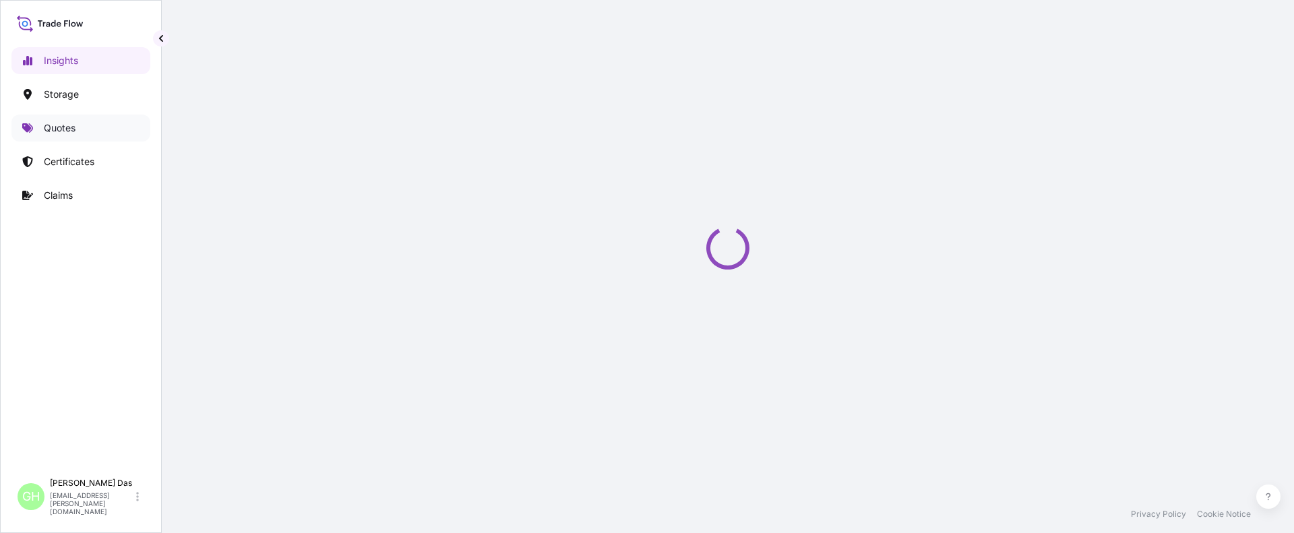
click at [69, 129] on p "Quotes" at bounding box center [60, 127] width 32 height 13
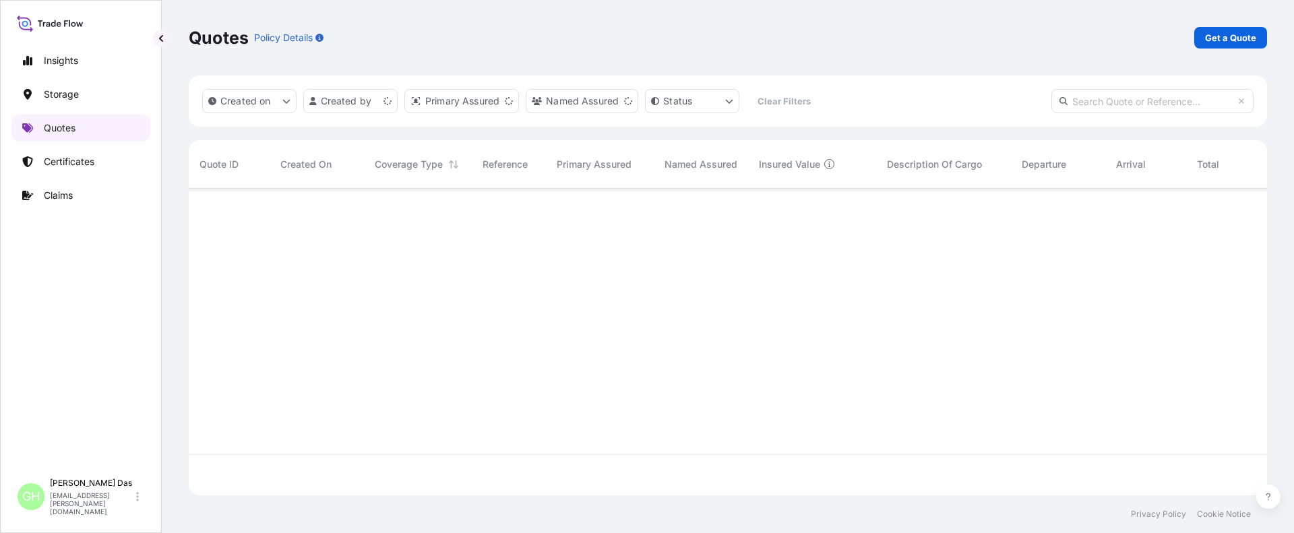
scroll to position [304, 1068]
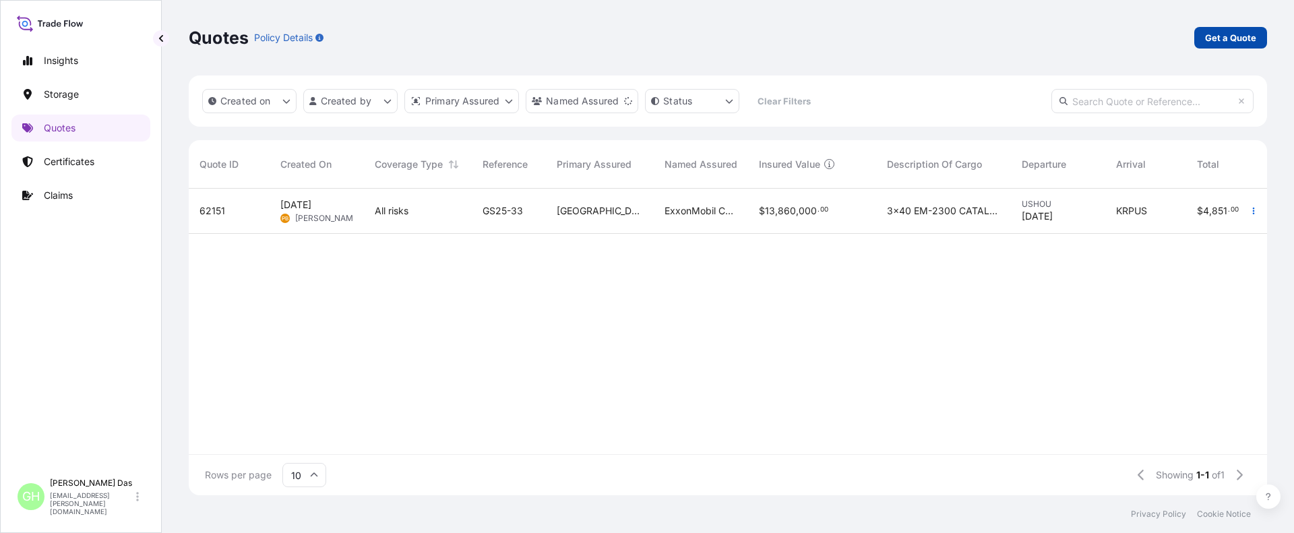
click at [1232, 41] on p "Get a Quote" at bounding box center [1230, 37] width 51 height 13
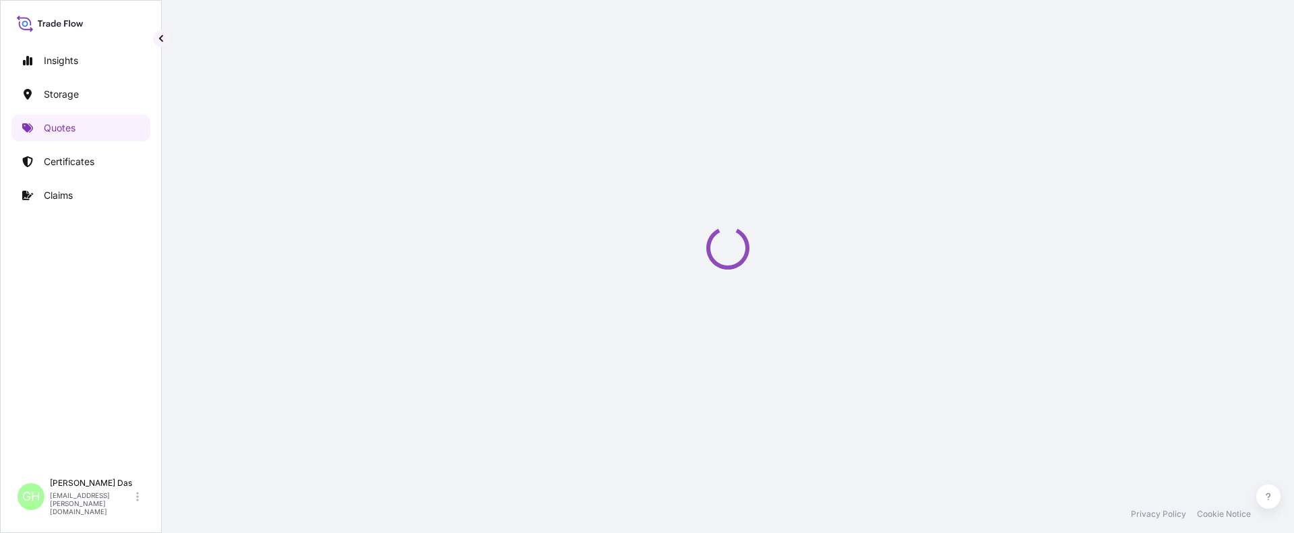
scroll to position [22, 0]
select select "Water"
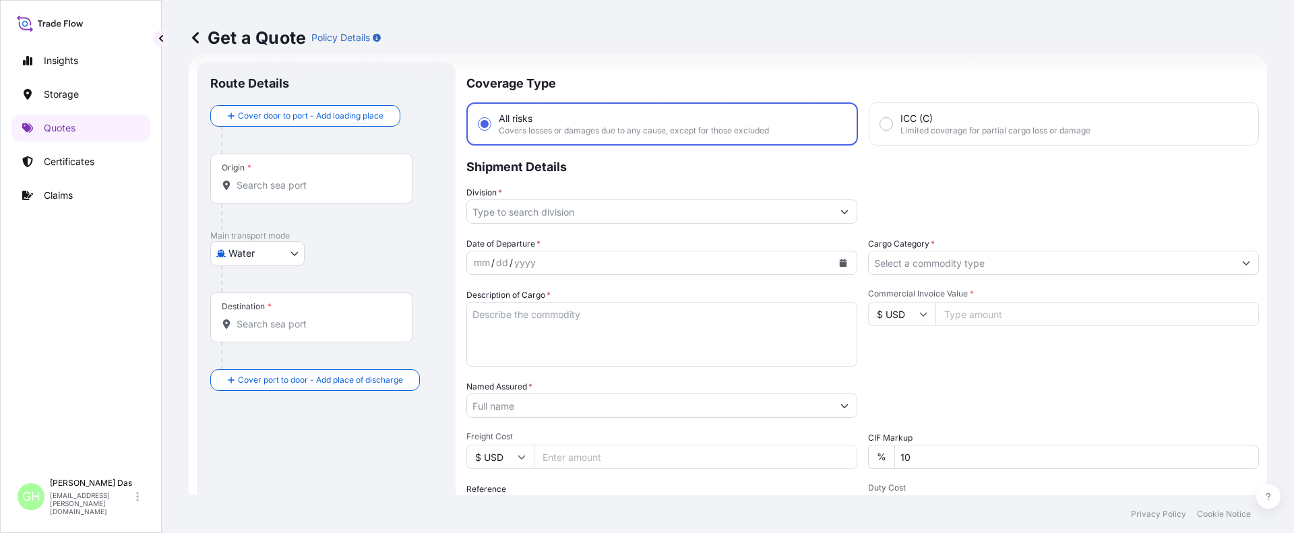
click at [317, 187] on input "Origin *" at bounding box center [316, 185] width 159 height 13
paste input "HOUSTON, TX"
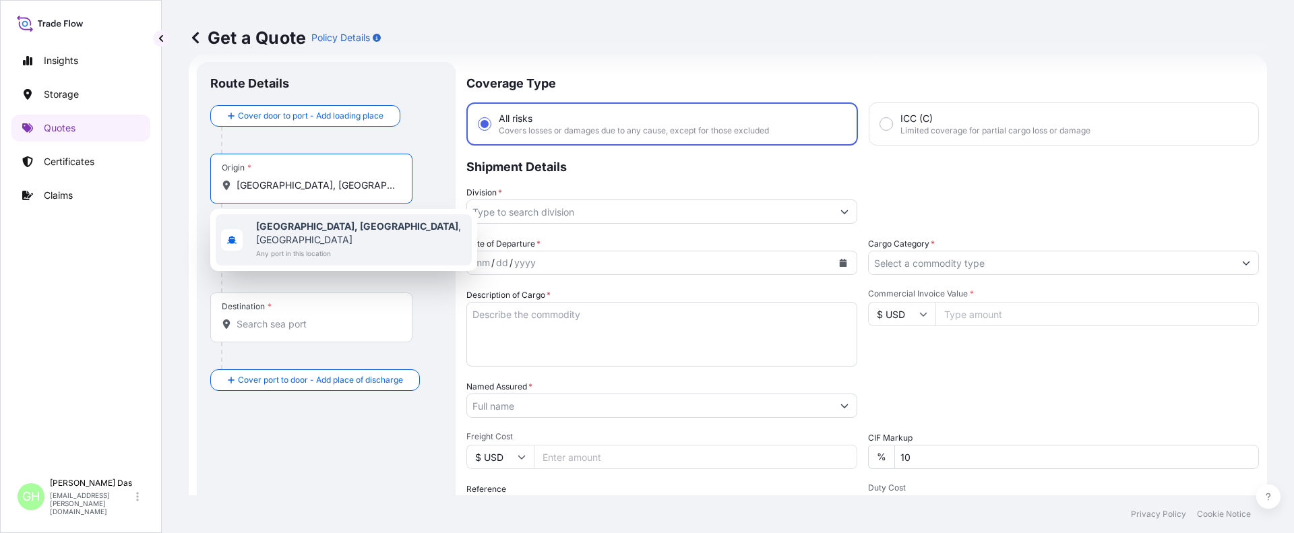
click at [290, 225] on b "Houston, TX" at bounding box center [357, 225] width 202 height 11
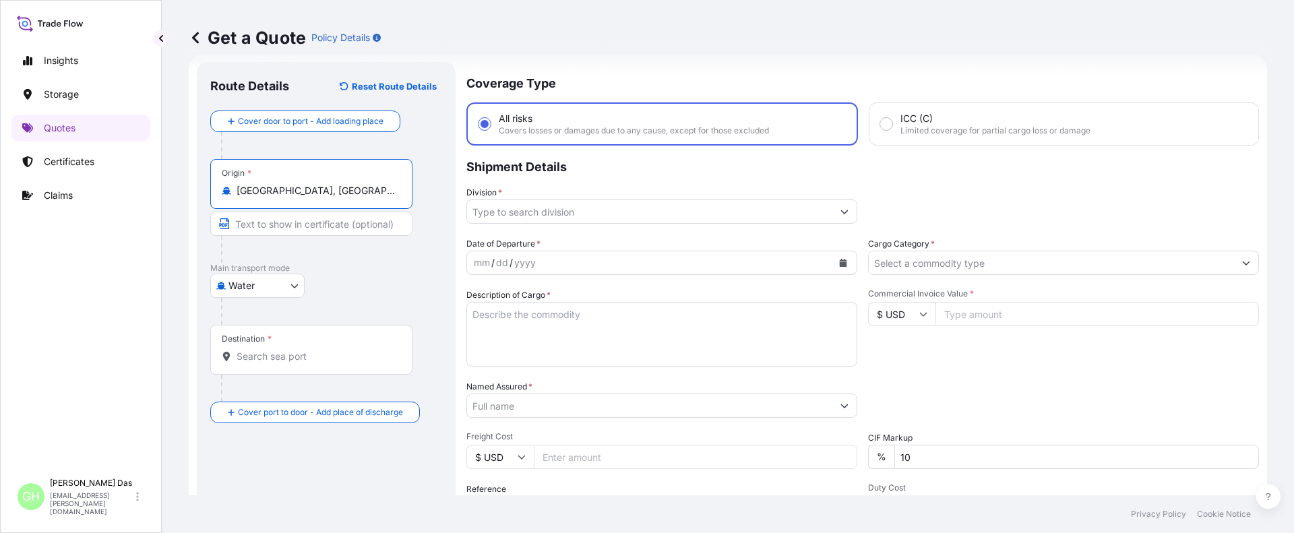
type input "Houston, TX, USA"
click at [290, 353] on input "Destination *" at bounding box center [316, 356] width 159 height 13
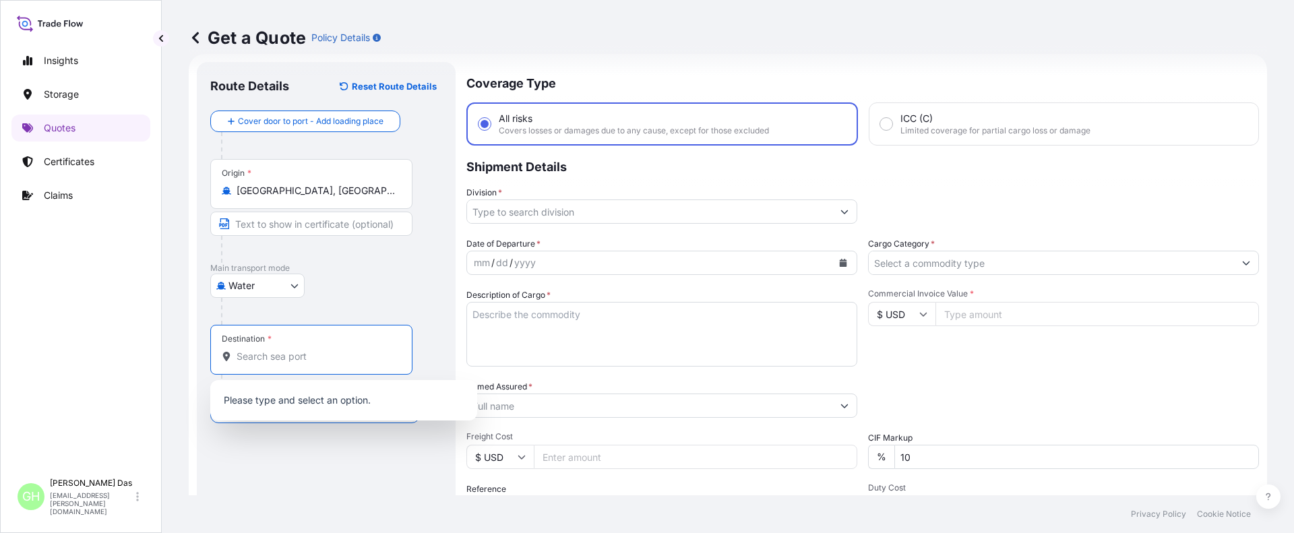
paste input "MONTEVIDEO, URUGUAY"
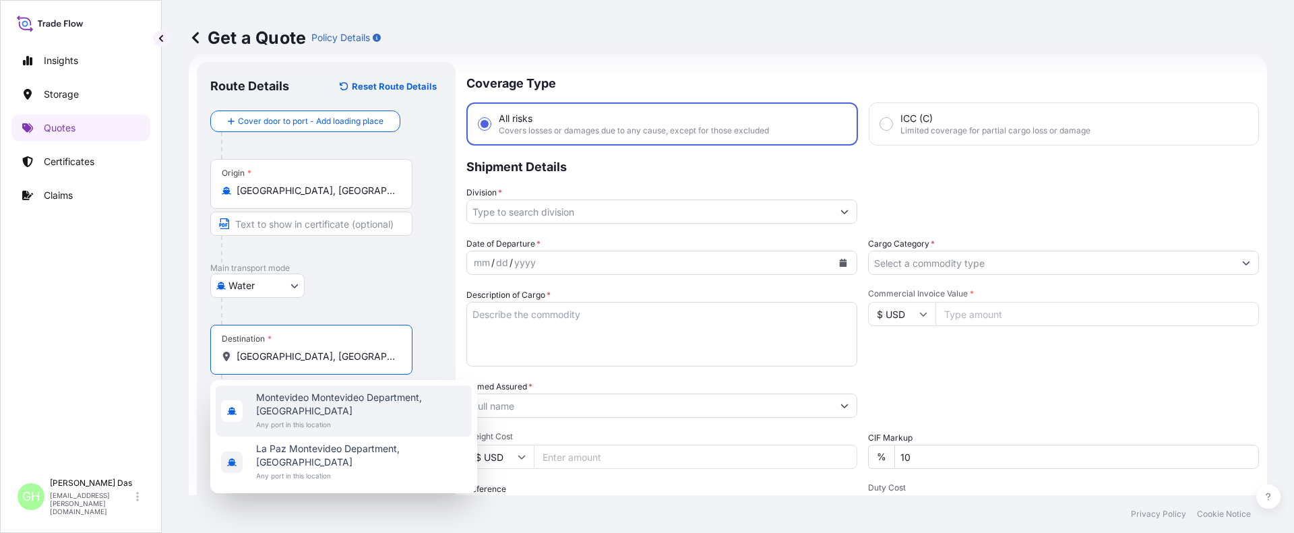
click at [296, 402] on span "Montevideo Montevideo Department, Uruguay" at bounding box center [361, 404] width 210 height 27
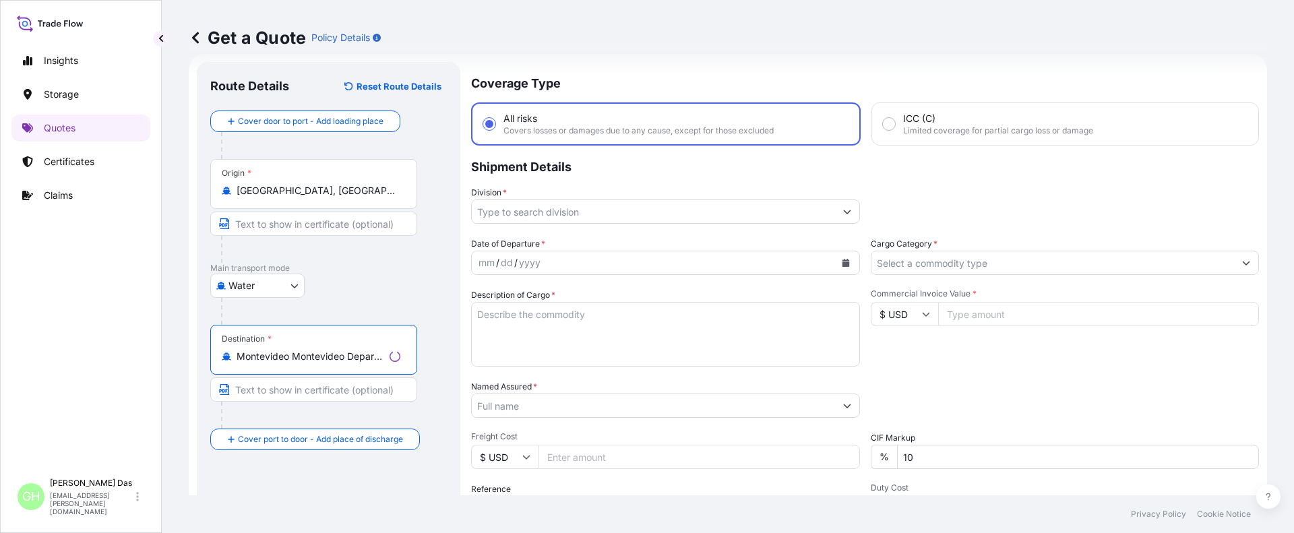
type input "Montevideo Montevideo Department, Uruguay"
click at [532, 214] on input "Division *" at bounding box center [653, 211] width 363 height 24
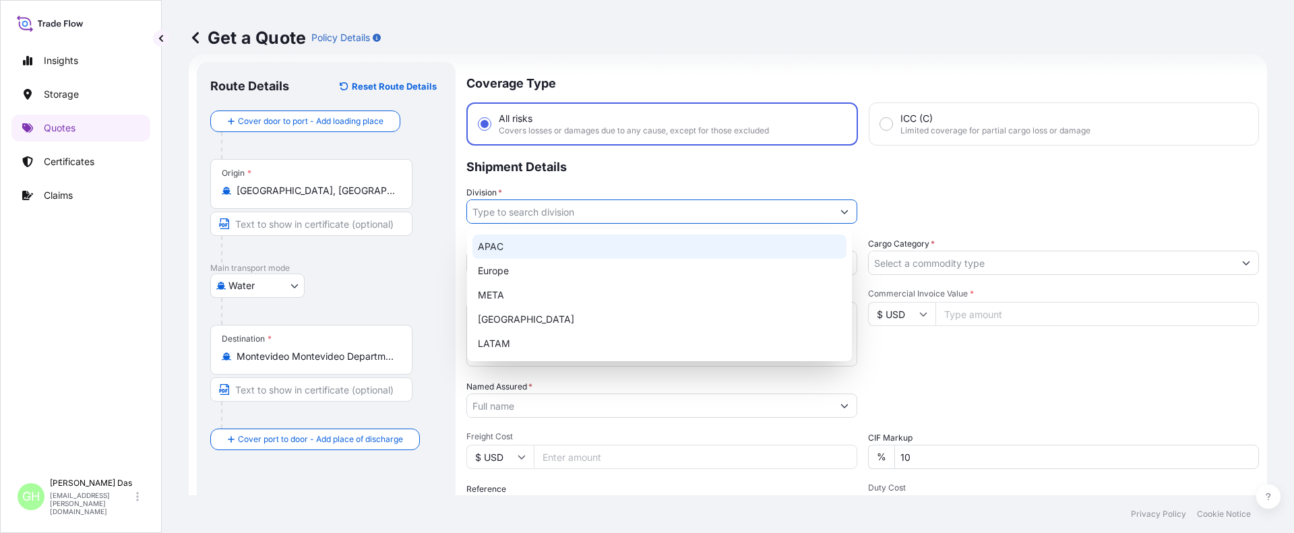
click at [497, 247] on div "APAC" at bounding box center [659, 247] width 374 height 24
type input "APAC"
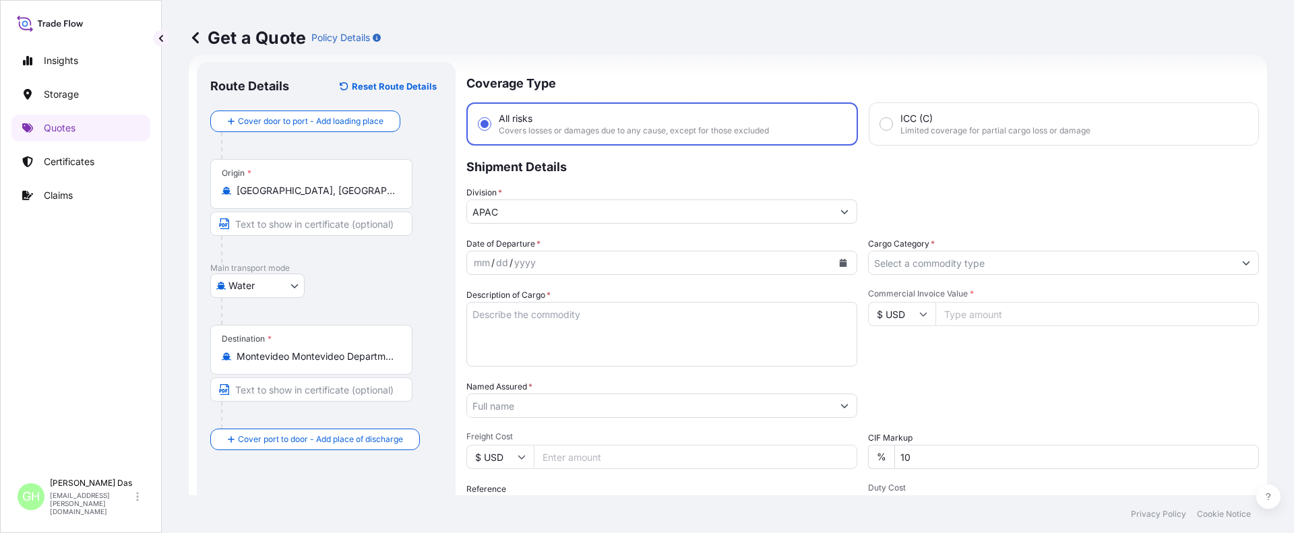
click at [97, 395] on div "Insights Storage Quotes Certificates Claims" at bounding box center [80, 253] width 139 height 437
click at [841, 263] on icon "Calendar" at bounding box center [843, 263] width 7 height 8
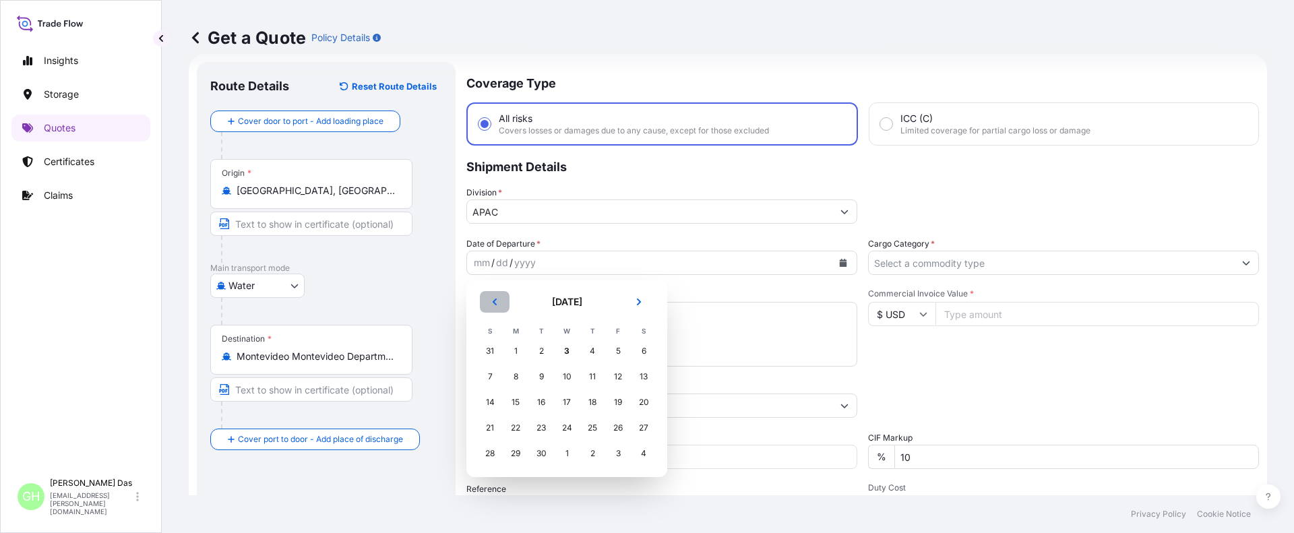
click at [495, 297] on button "Previous" at bounding box center [495, 302] width 30 height 22
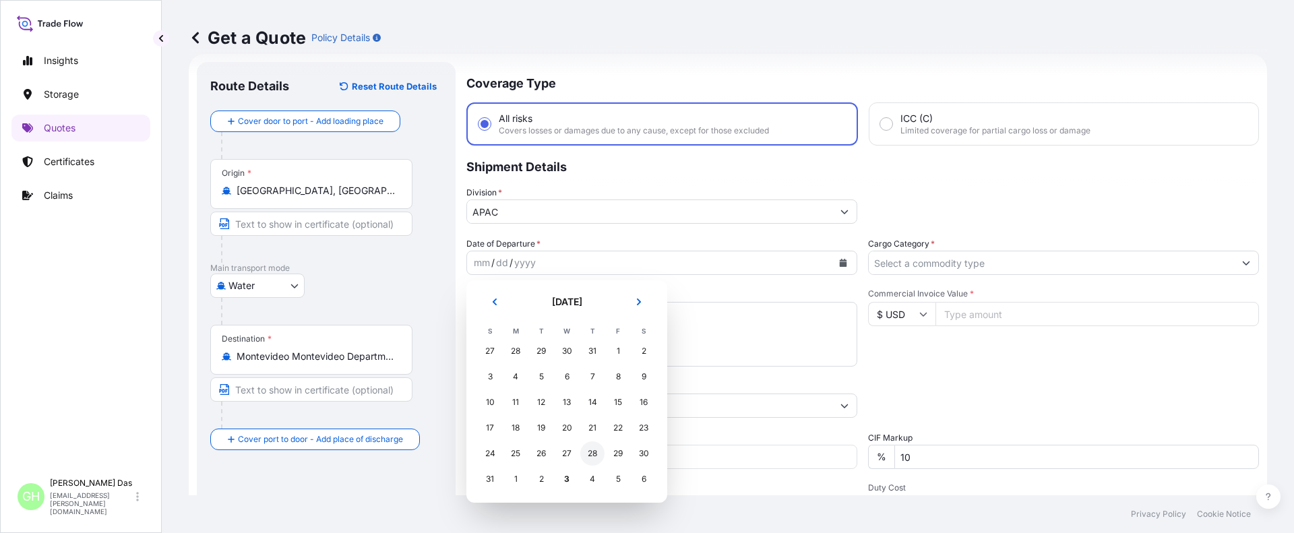
click at [594, 455] on div "28" at bounding box center [592, 453] width 24 height 24
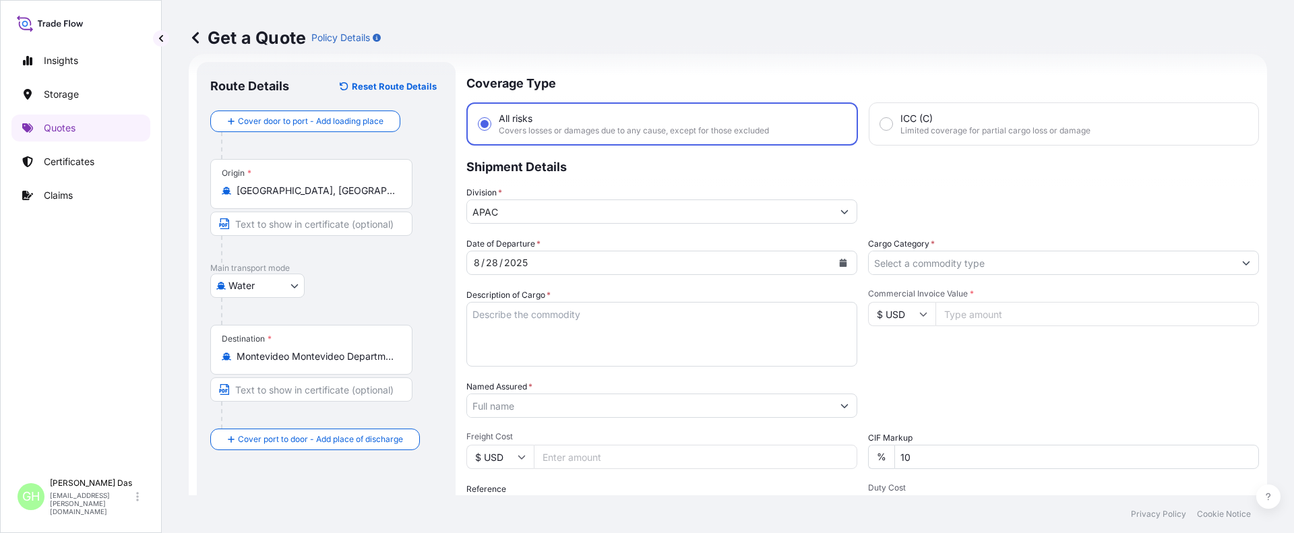
click at [135, 359] on div "Insights Storage Quotes Certificates Claims" at bounding box center [80, 253] width 139 height 437
click at [507, 323] on textarea "Description of Cargo *" at bounding box center [661, 334] width 391 height 65
paste textarea "BAGS LOADED INTO 1 40' CONTAINER(S) PETROTHENE GA1810T, BG25HT"
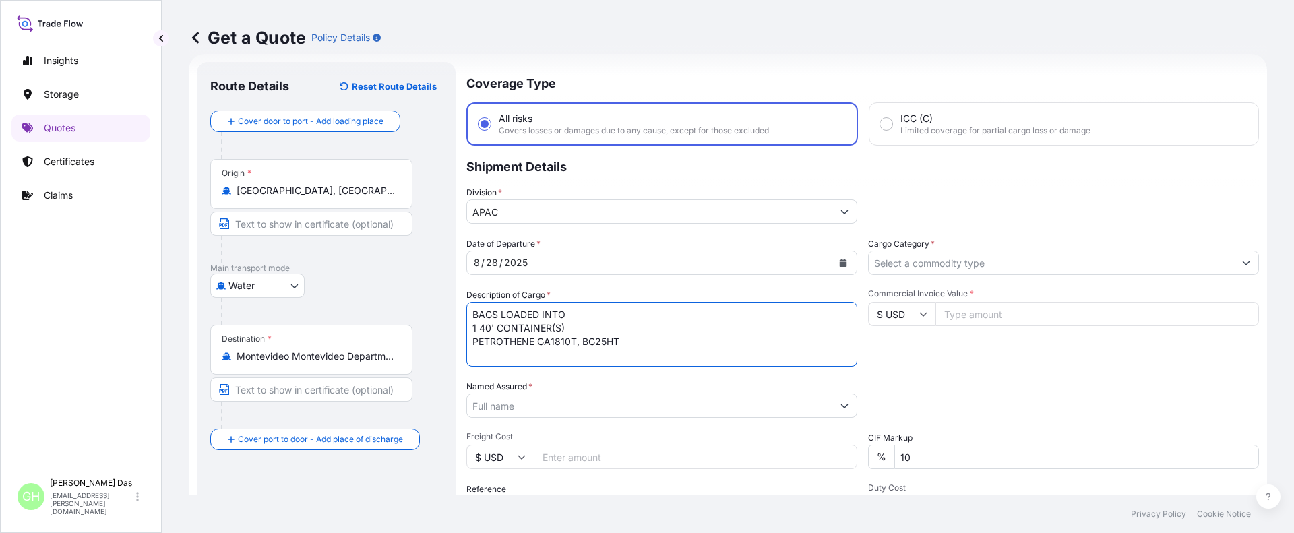
click at [472, 314] on textarea "BAGS LOADED INTO 1 40' CONTAINER(S) PETROTHENE GA1810T, BG25HT" at bounding box center [661, 334] width 391 height 65
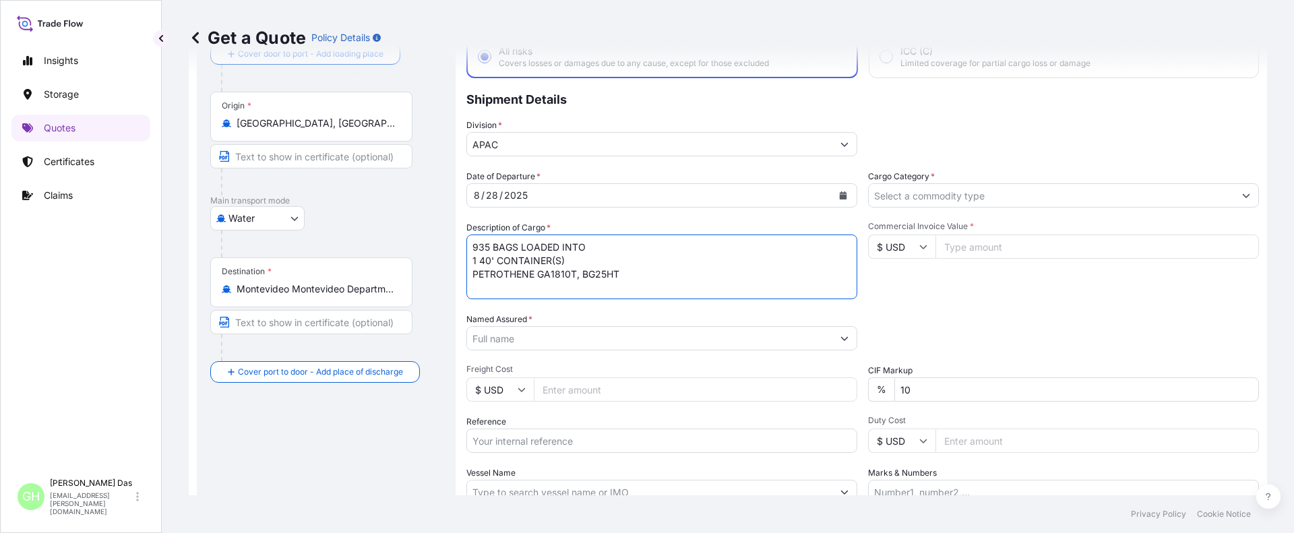
type textarea "935 BAGS LOADED INTO 1 40' CONTAINER(S) PETROTHENE GA1810T, BG25HT"
click at [494, 332] on input "Named Assured *" at bounding box center [649, 338] width 365 height 24
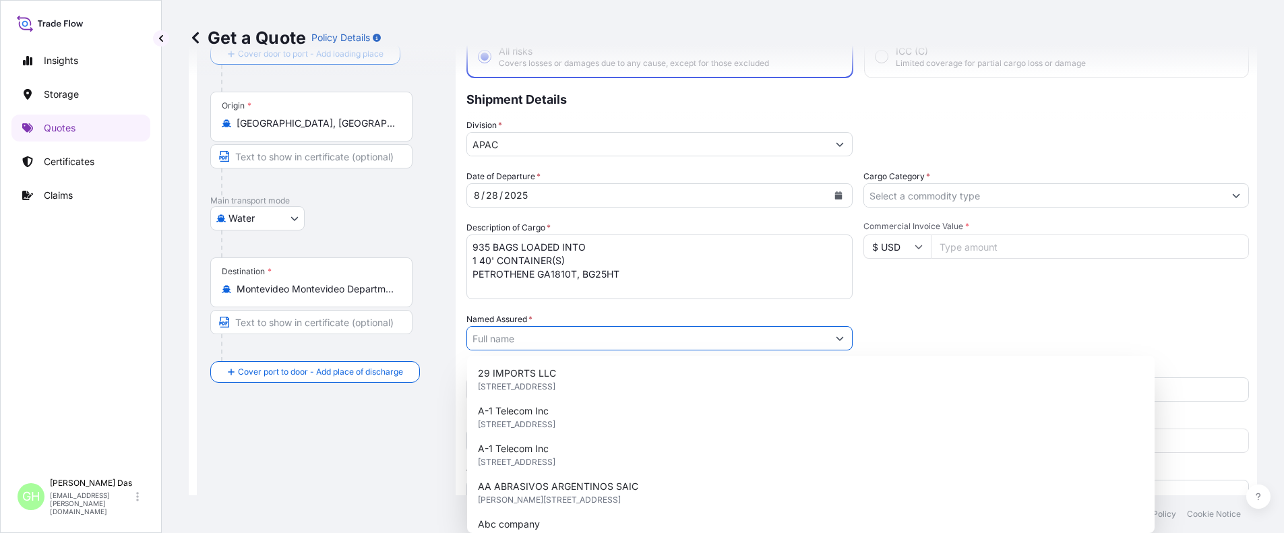
paste input "EQUISTAR CHEMICALS, LP"
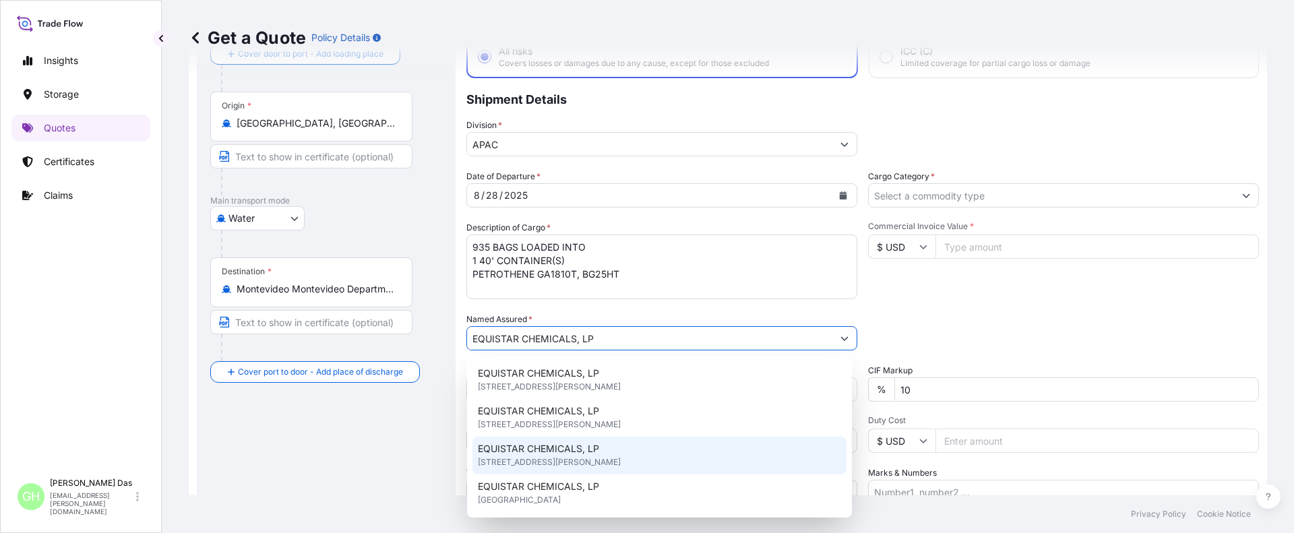
click at [598, 452] on span "EQUISTAR CHEMICALS, LP" at bounding box center [538, 448] width 121 height 13
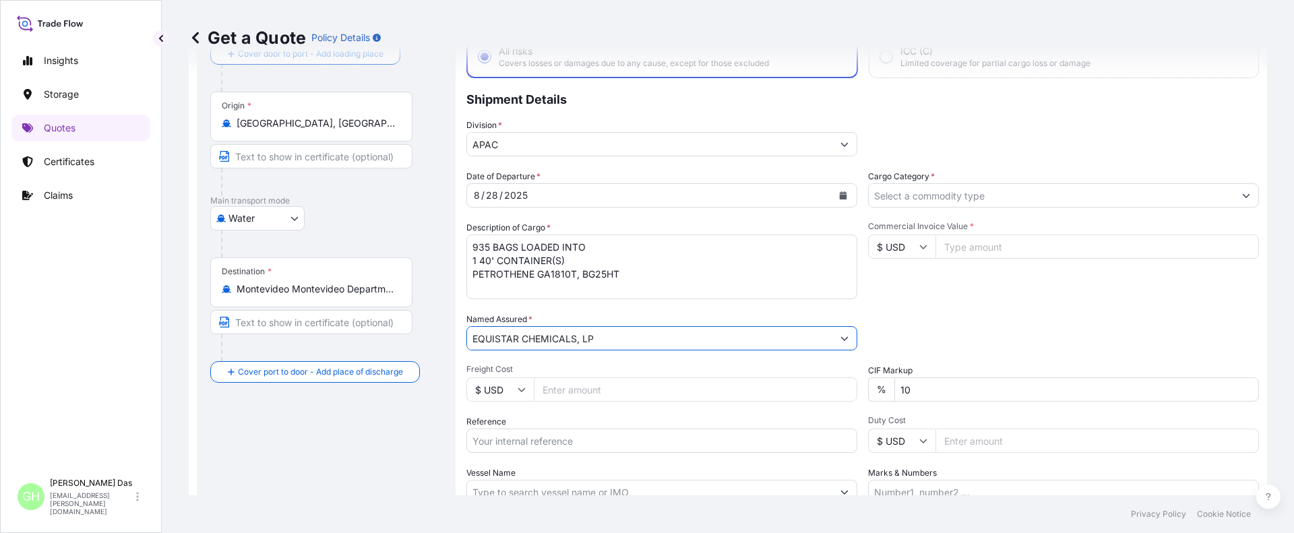
scroll to position [206, 0]
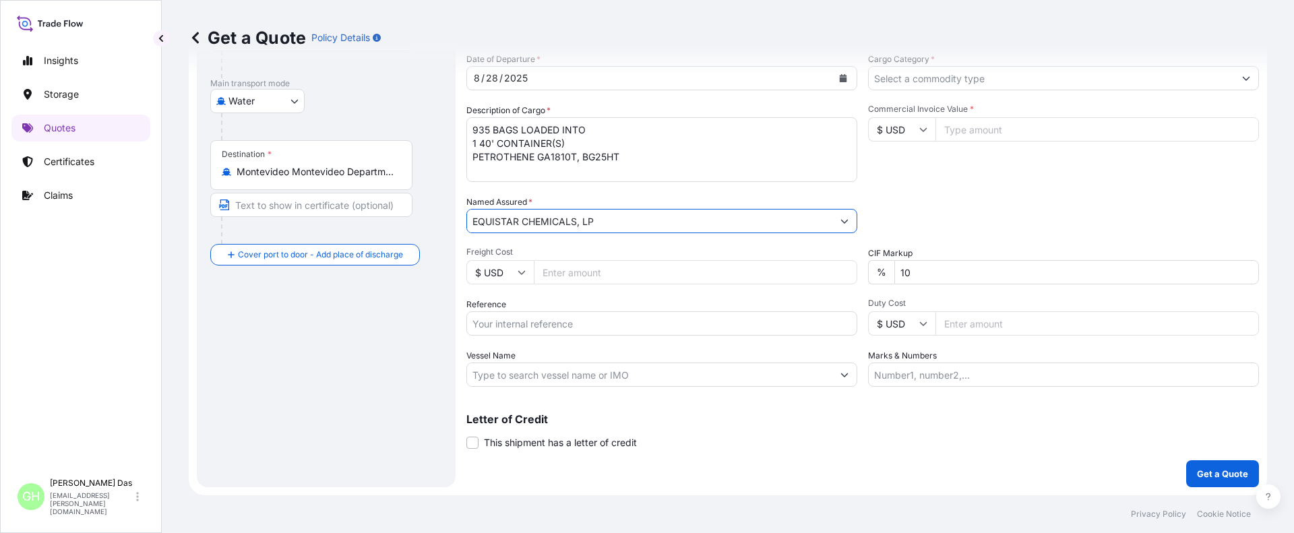
type input "EQUISTAR CHEMICALS, LP"
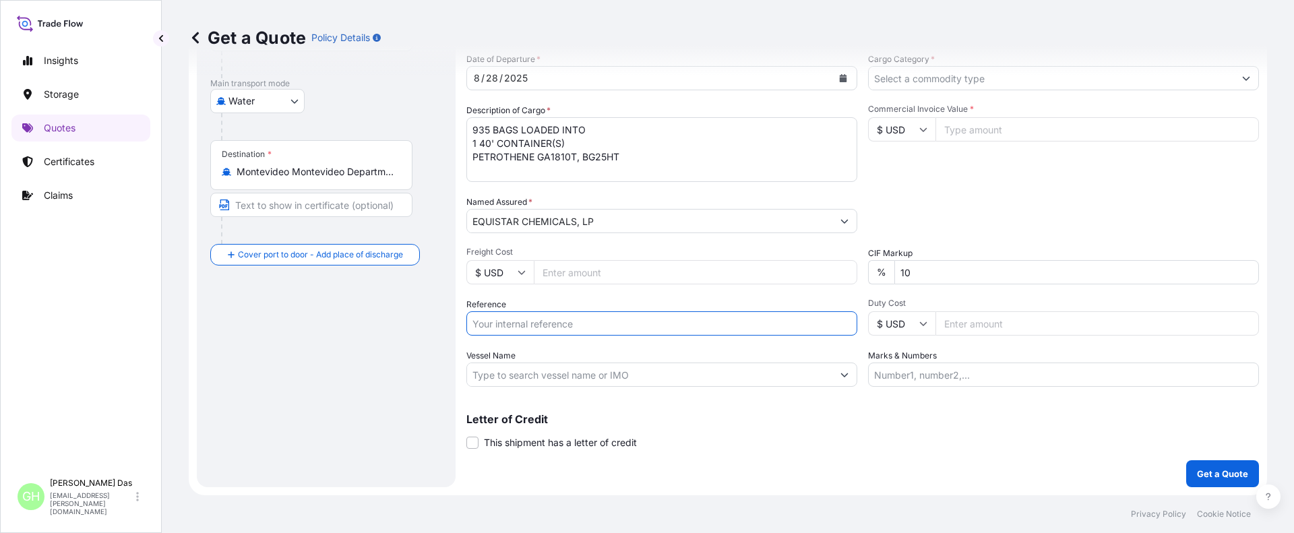
click at [515, 323] on input "Reference" at bounding box center [661, 323] width 391 height 24
paste input "5013004983"
drag, startPoint x: 472, startPoint y: 323, endPoint x: 485, endPoint y: 322, distance: 12.8
click at [474, 323] on input "5013004983" at bounding box center [661, 323] width 391 height 24
paste input "10420856484"
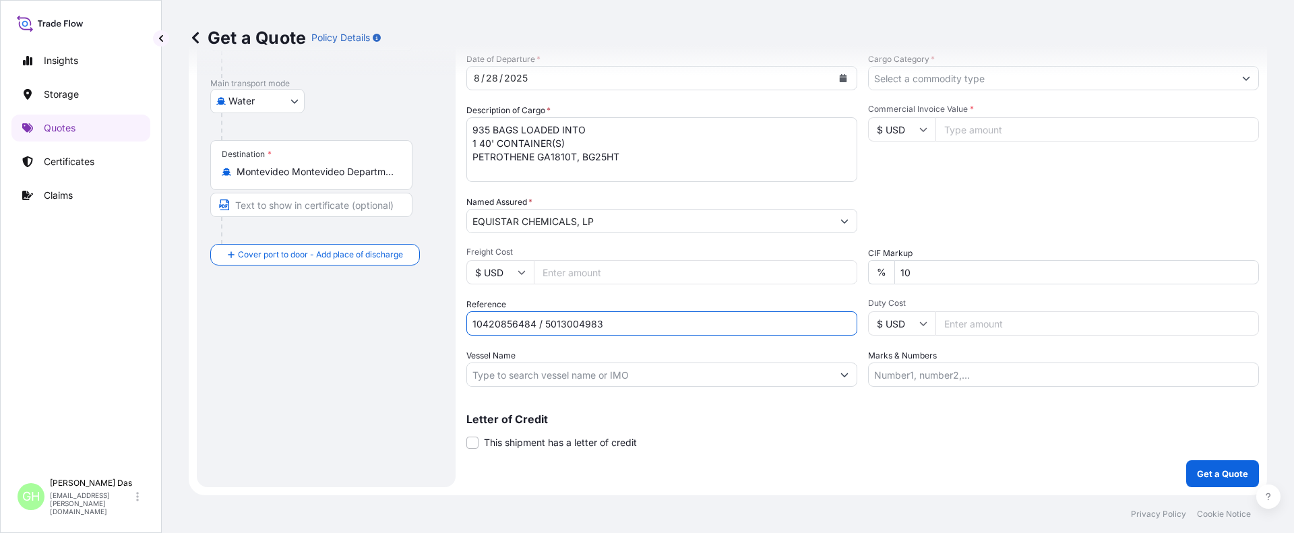
type input "10420856484 / 5013004983"
click at [554, 381] on input "Vessel Name" at bounding box center [649, 375] width 365 height 24
paste input "MAERSK RUBICON"
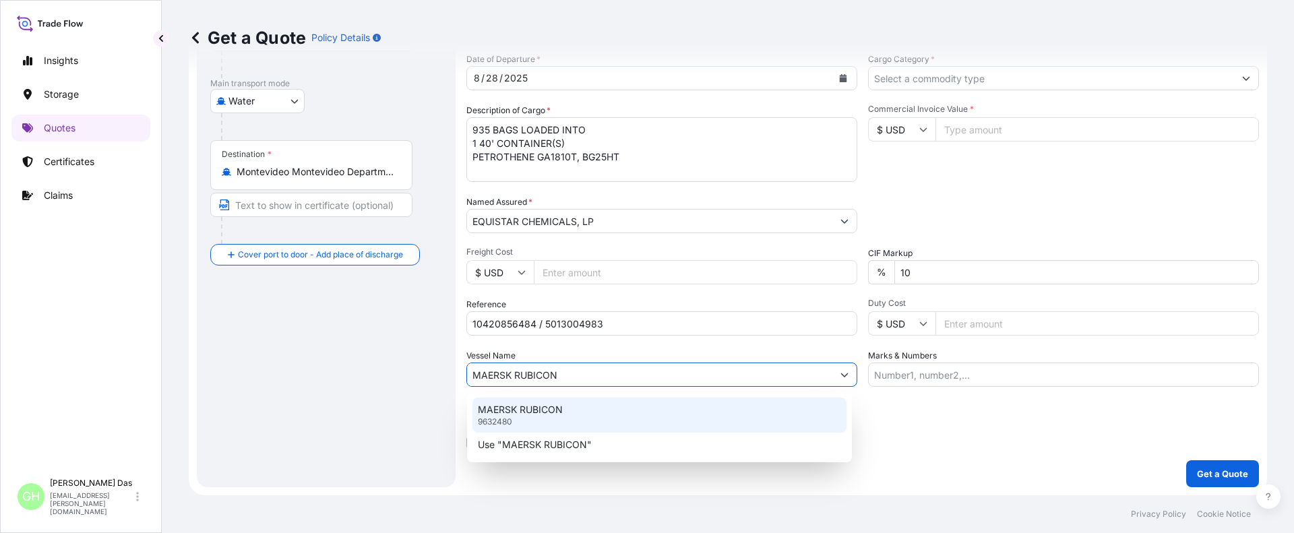
click at [531, 417] on div "MAERSK RUBICON 9632480" at bounding box center [659, 415] width 374 height 35
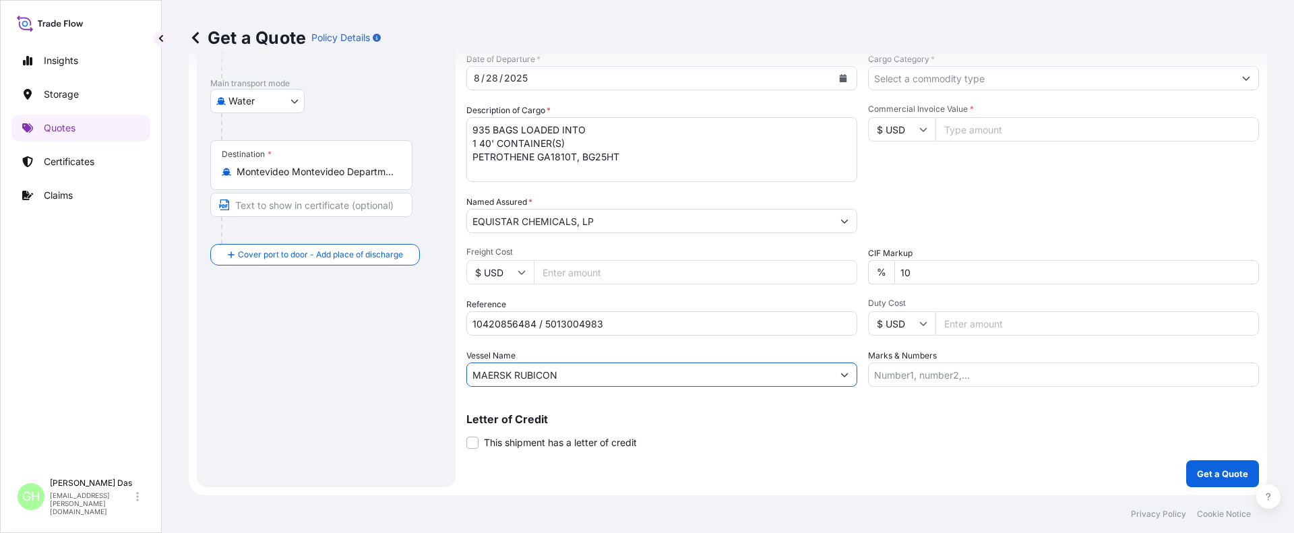
type input "MAERSK RUBICON"
click at [973, 76] on input "Cargo Category *" at bounding box center [1051, 78] width 365 height 24
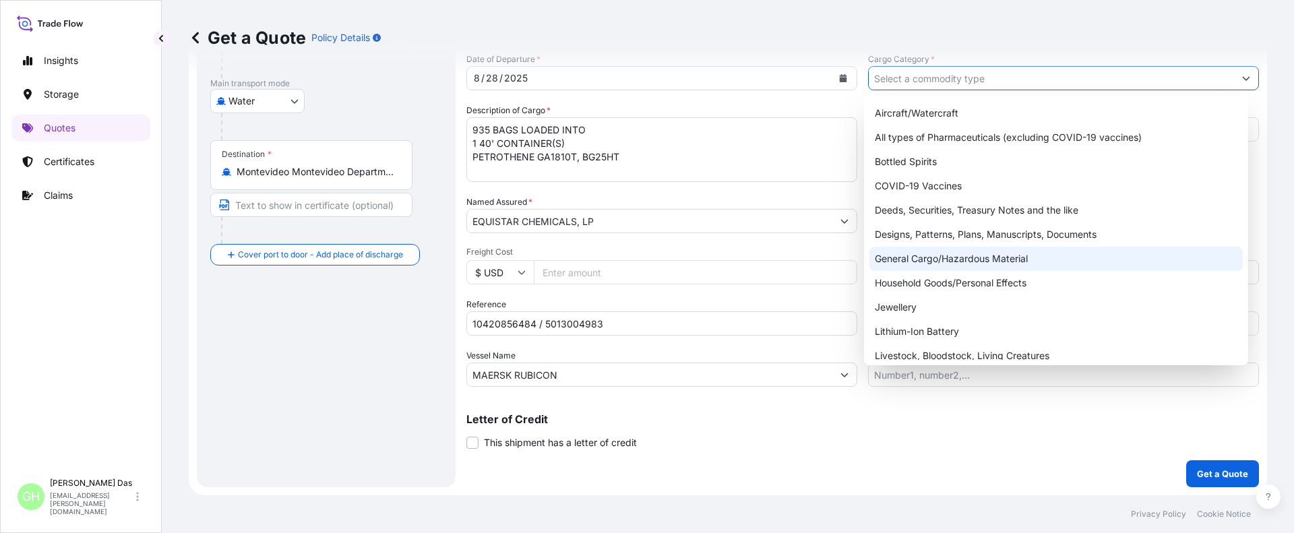
click at [900, 259] on div "General Cargo/Hazardous Material" at bounding box center [1056, 259] width 374 height 24
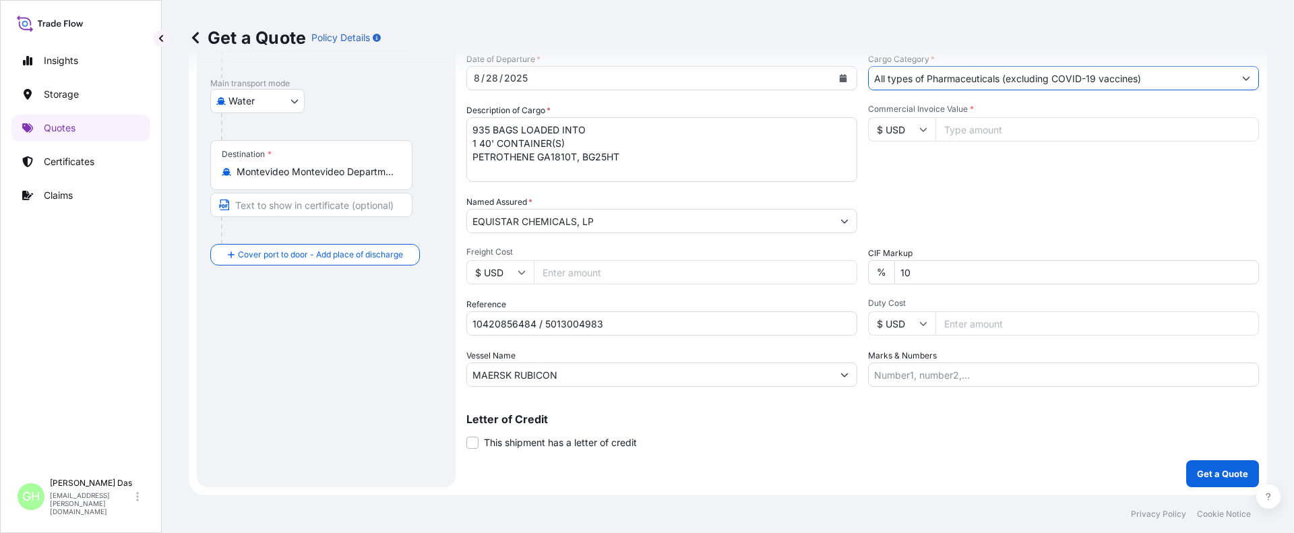
paste input "23,587.5"
click at [1239, 82] on button "Show suggestions" at bounding box center [1246, 78] width 24 height 24
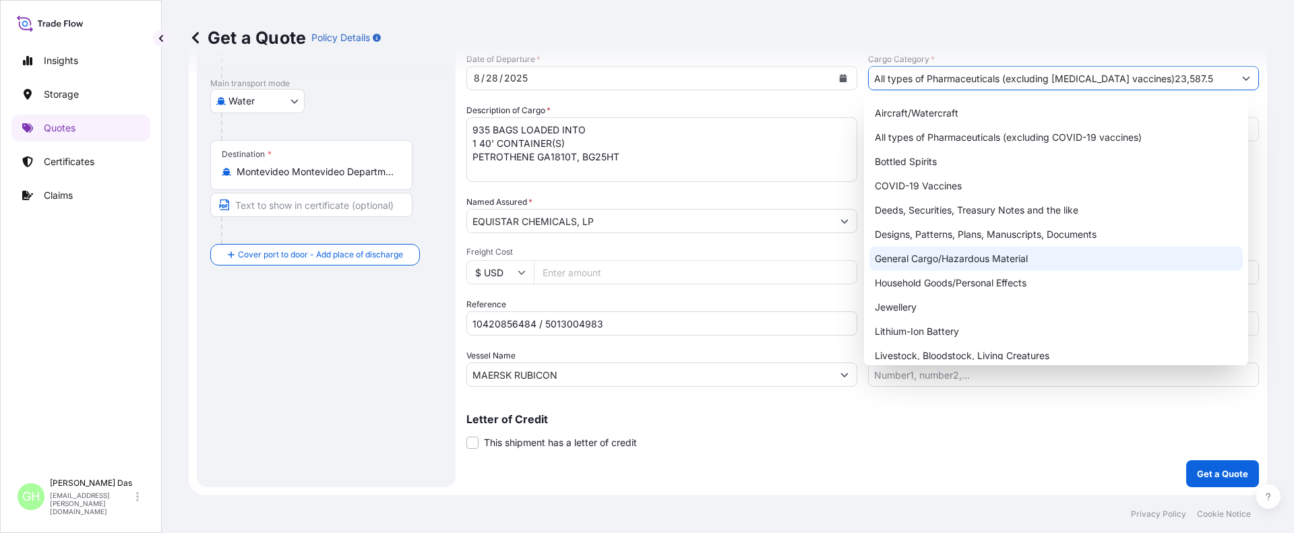
click at [922, 257] on div "General Cargo/Hazardous Material" at bounding box center [1056, 259] width 374 height 24
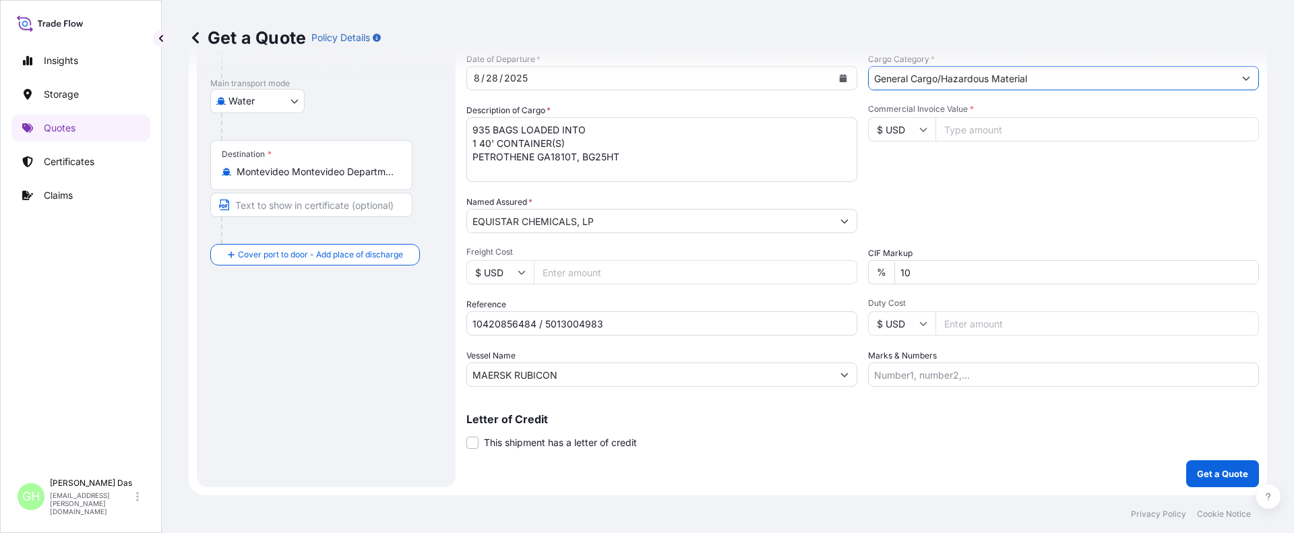
type input "General Cargo/Hazardous Material"
click at [976, 127] on input "Commercial Invoice Value *" at bounding box center [1096, 129] width 323 height 24
paste input "23587.5"
type input "23587.5"
click at [927, 185] on div "Date of Departure * 8 / 28 / 2025 Cargo Category * General Cargo/Hazardous Mate…" at bounding box center [862, 220] width 792 height 334
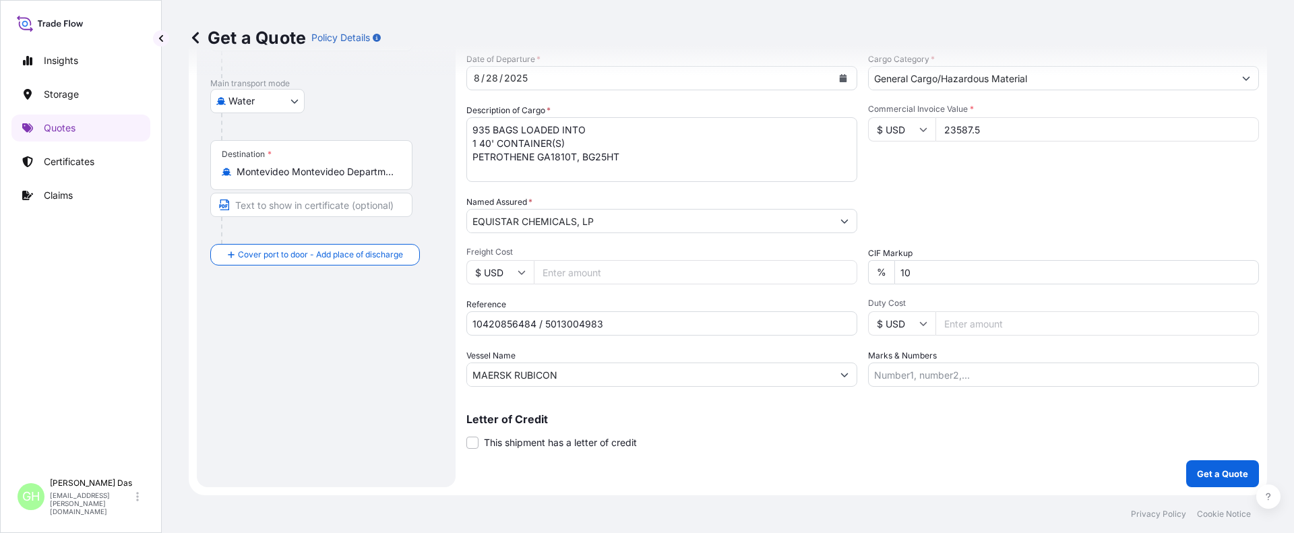
click at [284, 410] on div "Route Details Reset Route Details Cover door to port - Add loading place Place …" at bounding box center [326, 182] width 232 height 583
click at [1210, 470] on p "Get a Quote" at bounding box center [1222, 473] width 51 height 13
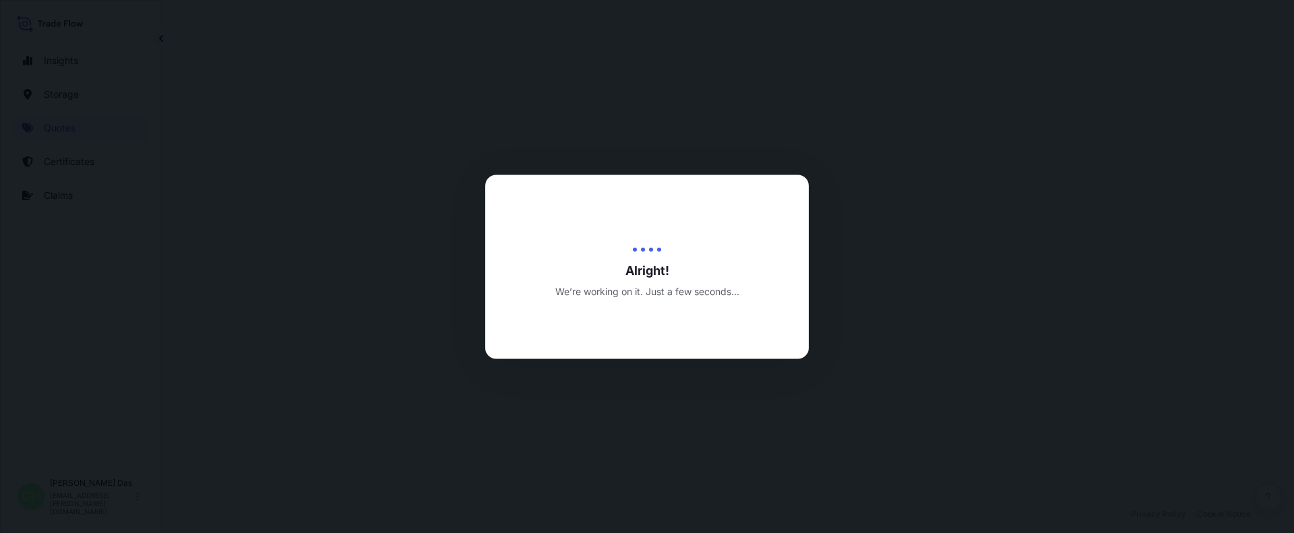
select select "Water"
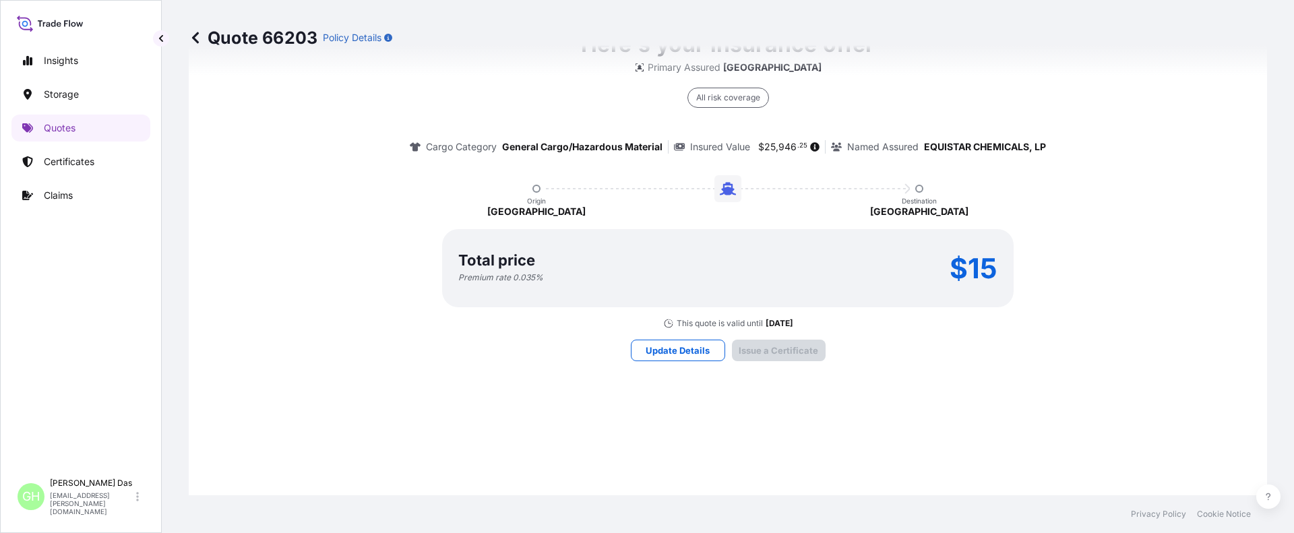
scroll to position [2007, 0]
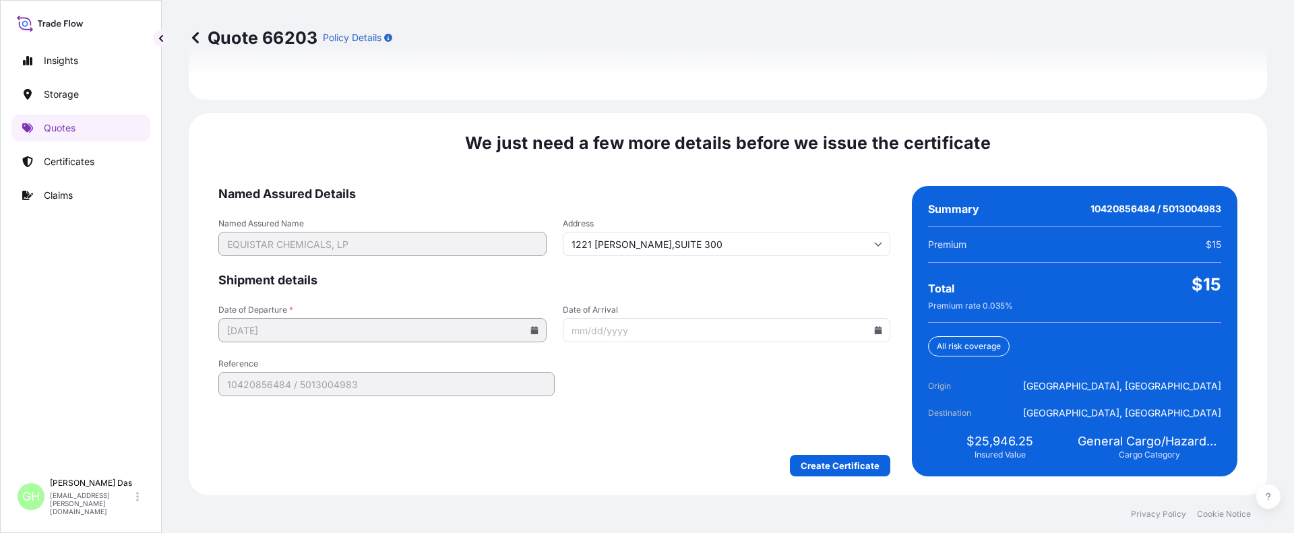
drag, startPoint x: 878, startPoint y: 413, endPoint x: 872, endPoint y: 429, distance: 16.6
click at [878, 413] on form "Named Assured Details Named Assured Name EQUISTAR CHEMICALS, LP Address 1221 MC…" at bounding box center [554, 331] width 672 height 290
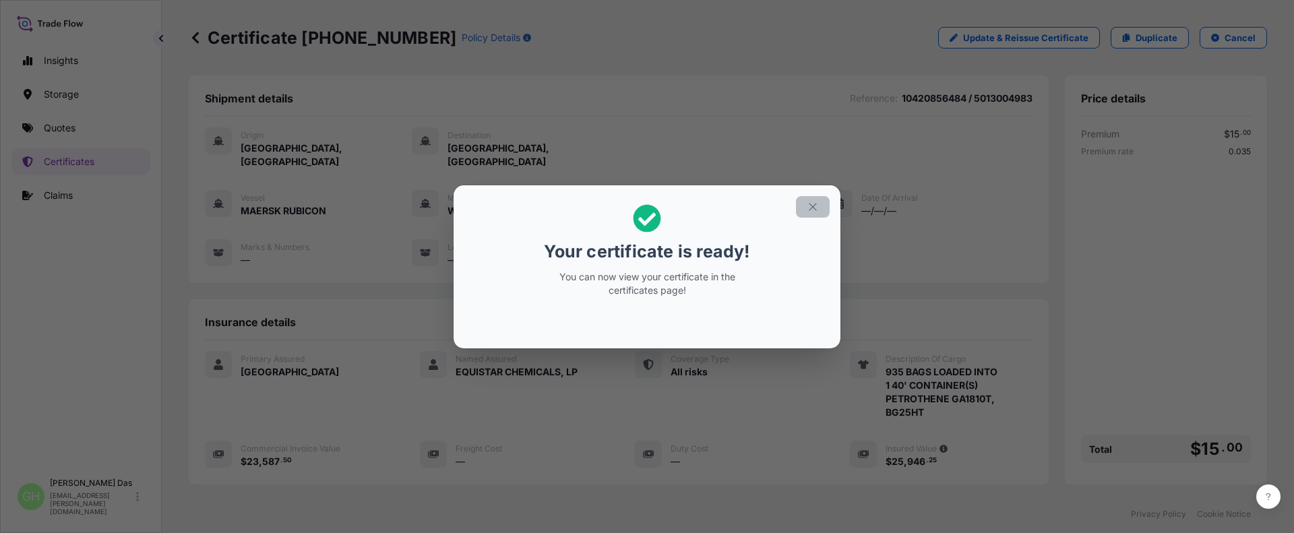
click at [813, 203] on icon "button" at bounding box center [813, 207] width 12 height 12
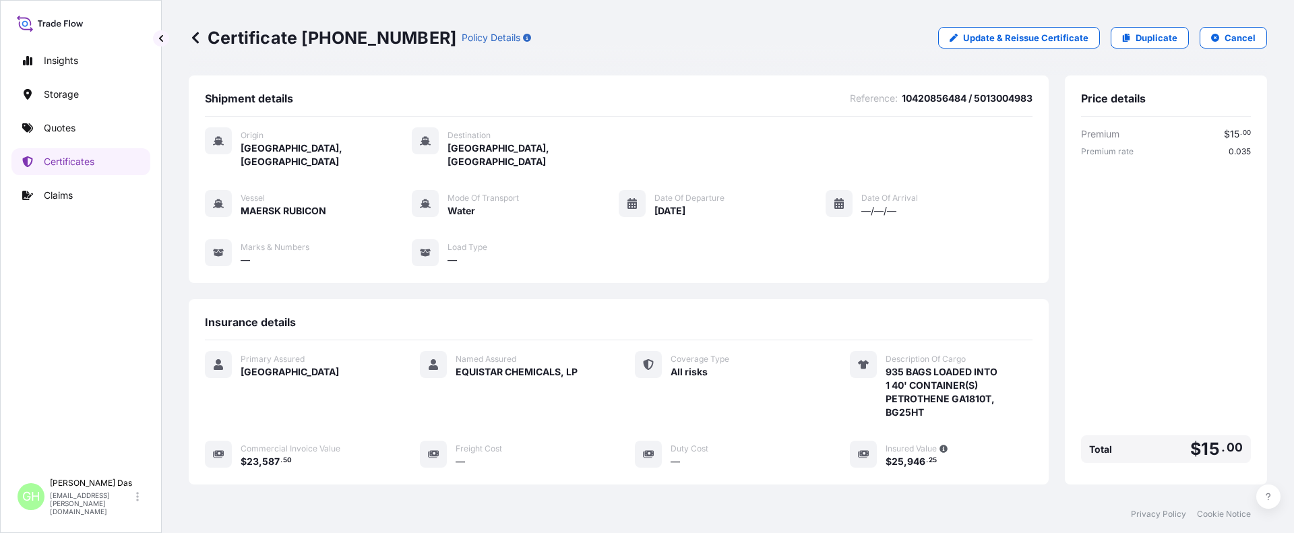
scroll to position [202, 0]
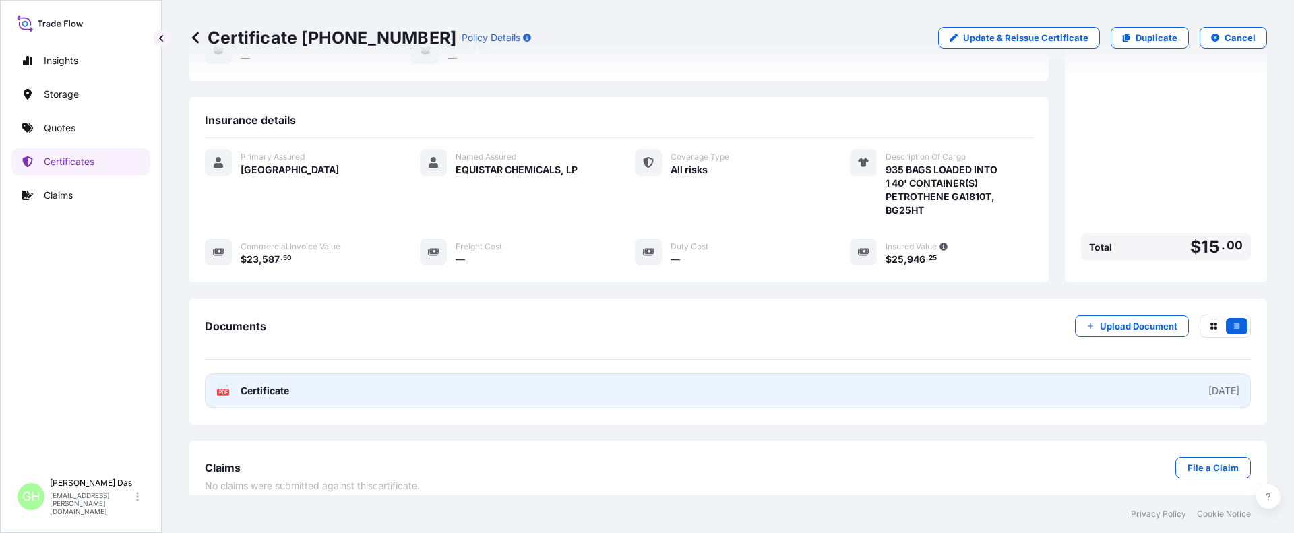
click at [1139, 377] on link "PDF Certificate 2025-09-03" at bounding box center [728, 390] width 1046 height 35
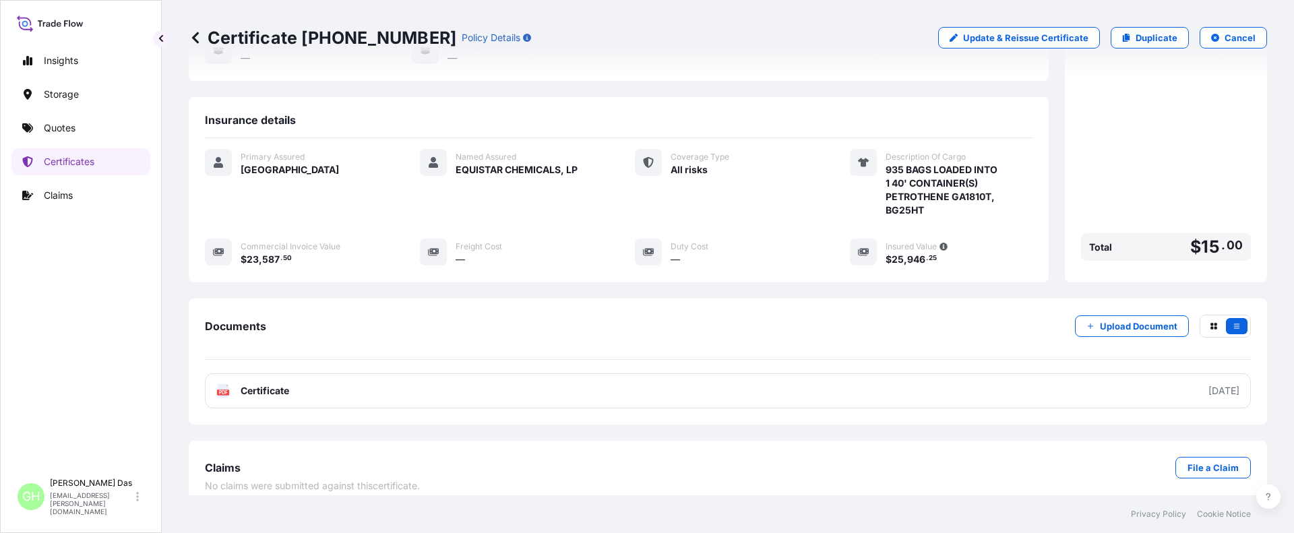
click at [146, 347] on div "Insights Storage Quotes Certificates Claims" at bounding box center [80, 253] width 139 height 437
click at [403, 113] on div "Insurance details" at bounding box center [619, 125] width 828 height 25
